Goal: Navigation & Orientation: Find specific page/section

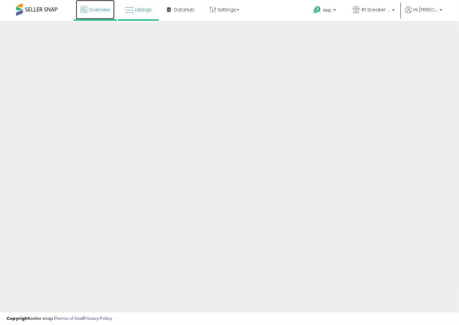
click at [93, 12] on span "Overview" at bounding box center [99, 9] width 21 height 6
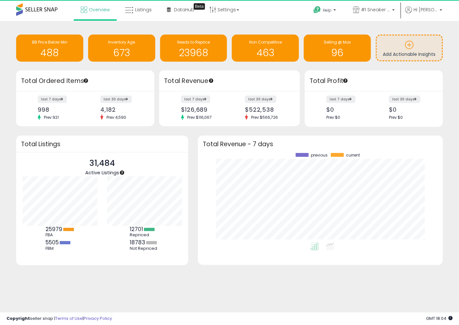
scroll to position [65, 84]
